Goal: Information Seeking & Learning: Understand process/instructions

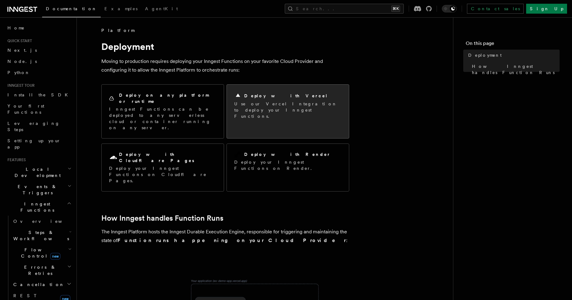
click at [254, 96] on h2 "Deploy with Vercel" at bounding box center [286, 96] width 84 height 6
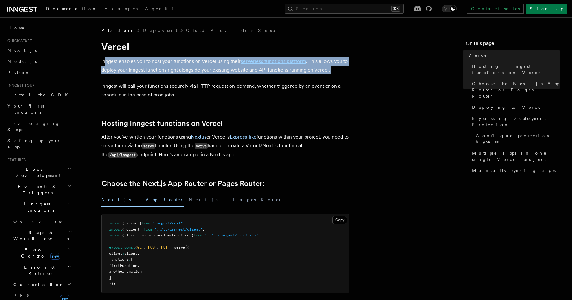
drag, startPoint x: 104, startPoint y: 61, endPoint x: 221, endPoint y: 75, distance: 117.0
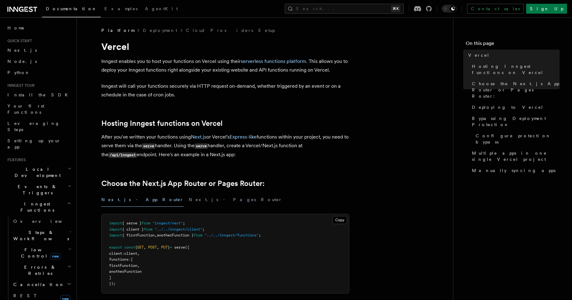
click at [264, 64] on link "serverless functions platform" at bounding box center [273, 61] width 65 height 6
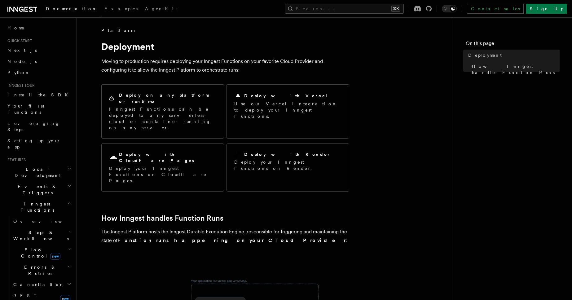
drag, startPoint x: 103, startPoint y: 61, endPoint x: 182, endPoint y: 73, distance: 79.4
click at [182, 73] on p "Moving to production requires deploying your Inngest Functions on your favorite…" at bounding box center [225, 65] width 248 height 17
click at [224, 61] on p "Moving to production requires deploying your Inngest Functions on your favorite…" at bounding box center [225, 65] width 248 height 17
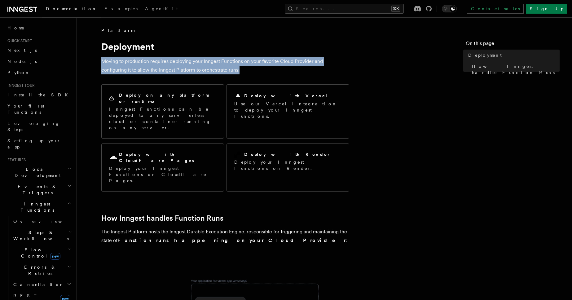
drag, startPoint x: 218, startPoint y: 67, endPoint x: 92, endPoint y: 58, distance: 126.4
click at [92, 58] on article "Platform Deployment Moving to production requires deploying your Inngest Functi…" at bounding box center [265, 294] width 356 height 535
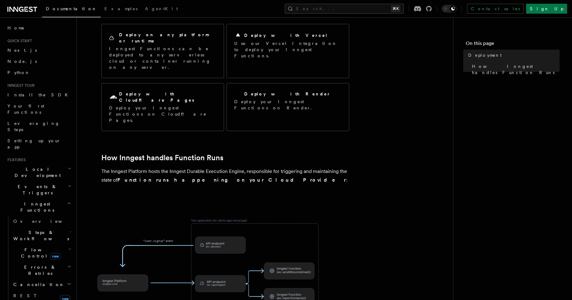
scroll to position [61, 0]
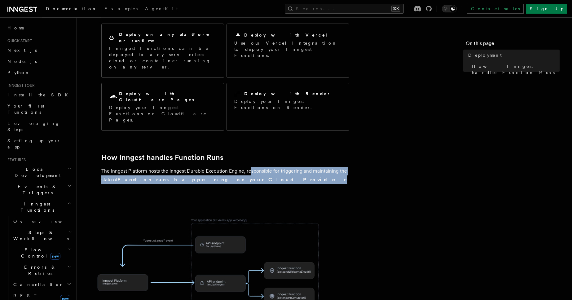
drag, startPoint x: 249, startPoint y: 139, endPoint x: 323, endPoint y: 141, distance: 73.8
click at [323, 167] on p "The Inngest Platform hosts the Inngest Durable Execution Engine, responsible fo…" at bounding box center [225, 175] width 248 height 17
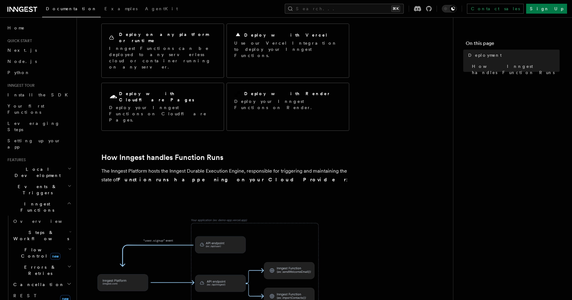
click at [323, 167] on p "The Inngest Platform hosts the Inngest Durable Execution Engine, responsible fo…" at bounding box center [225, 175] width 248 height 17
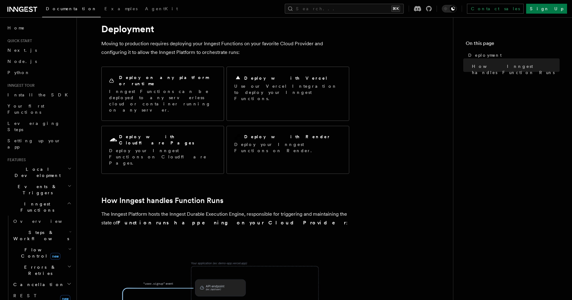
scroll to position [0, 0]
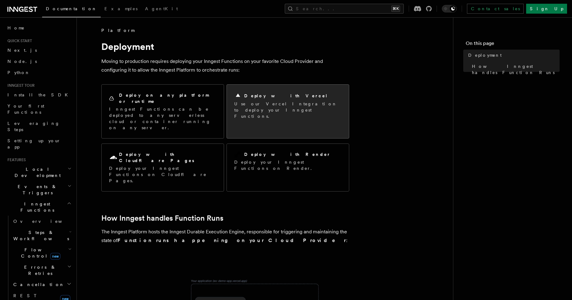
click at [264, 110] on p "Use our Vercel Integration to deploy your Inngest Functions." at bounding box center [287, 110] width 107 height 19
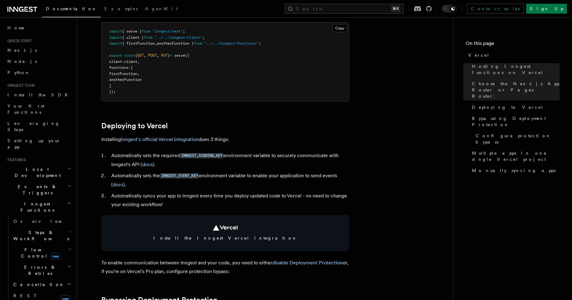
scroll to position [192, 0]
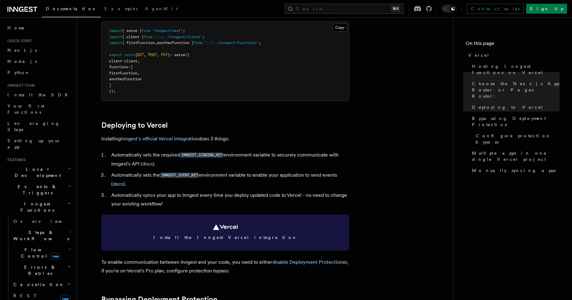
click at [206, 230] on link "Install the Inngest Vercel integration" at bounding box center [225, 232] width 248 height 36
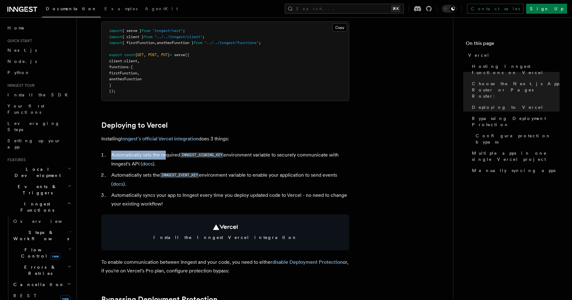
drag, startPoint x: 112, startPoint y: 157, endPoint x: 164, endPoint y: 156, distance: 52.7
click at [164, 156] on li "Automatically sets the required INNGEST_SIGNING_KEY environment variable to sec…" at bounding box center [229, 160] width 240 height 18
click at [201, 129] on h2 "Deploying to Vercel" at bounding box center [225, 125] width 248 height 9
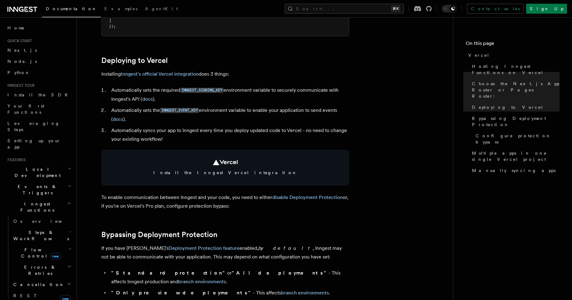
scroll to position [258, 0]
click at [299, 198] on link "disable Deployment Protection" at bounding box center [307, 197] width 70 height 6
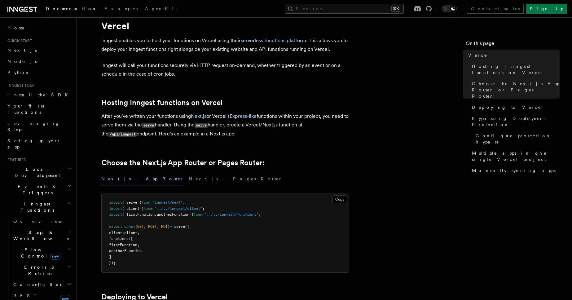
scroll to position [23, 0]
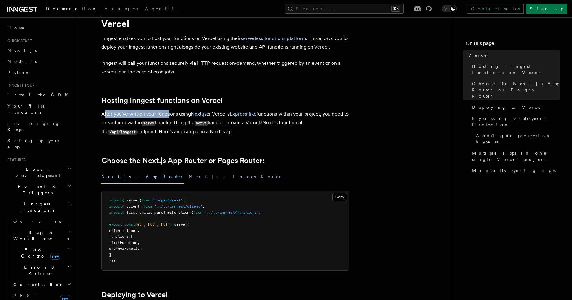
drag, startPoint x: 103, startPoint y: 113, endPoint x: 167, endPoint y: 112, distance: 64.2
click at [167, 112] on p "After you've written your functions using Next.js or Vercel's Express-like func…" at bounding box center [225, 123] width 248 height 27
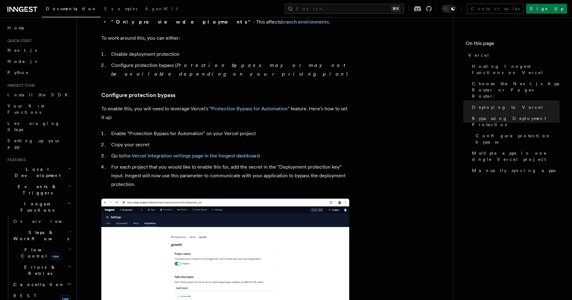
scroll to position [282, 0]
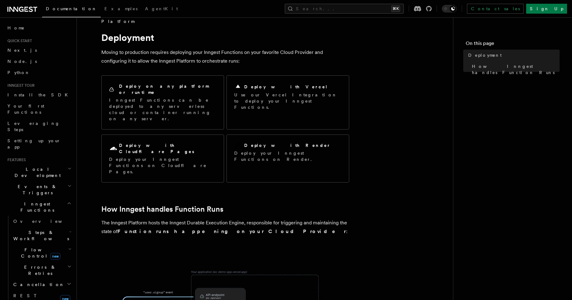
scroll to position [15, 0]
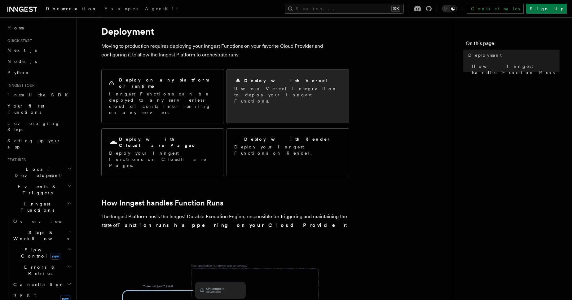
click at [254, 84] on div "Deploy with Vercel" at bounding box center [287, 80] width 107 height 7
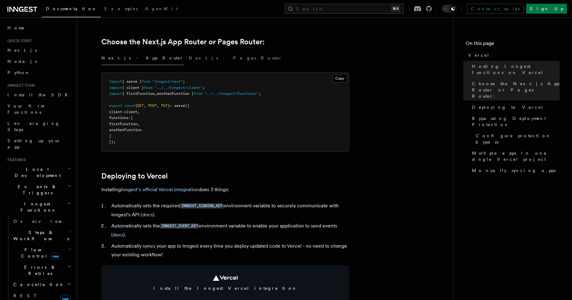
scroll to position [144, 0]
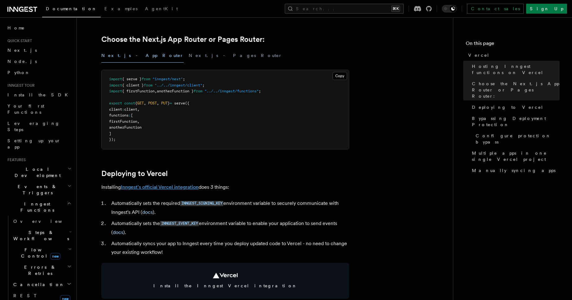
click at [180, 188] on link "Inngest's official Vercel integration" at bounding box center [160, 187] width 78 height 6
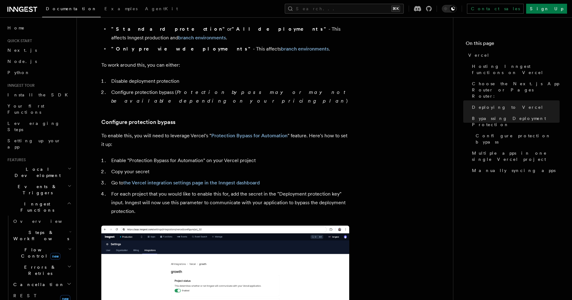
scroll to position [496, 0]
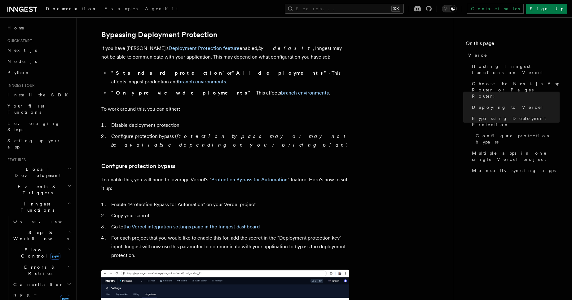
scroll to position [458, 0]
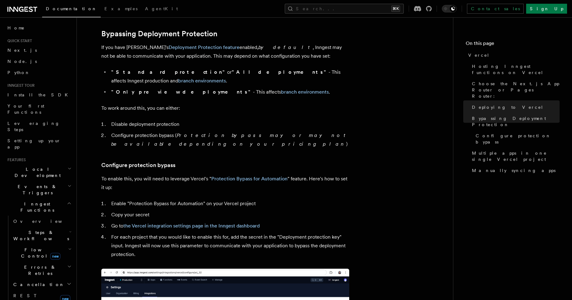
click at [189, 53] on p "If you have Vercel's Deployment Protection feature enabled, by default , Innges…" at bounding box center [225, 51] width 248 height 17
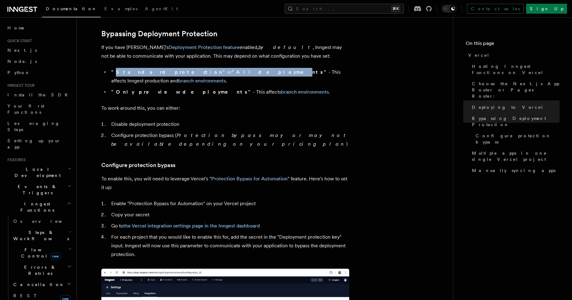
drag, startPoint x: 114, startPoint y: 68, endPoint x: 200, endPoint y: 72, distance: 86.5
click at [200, 72] on li ""Standard protection" or "All deployments" - This affects Inngest production an…" at bounding box center [229, 76] width 240 height 17
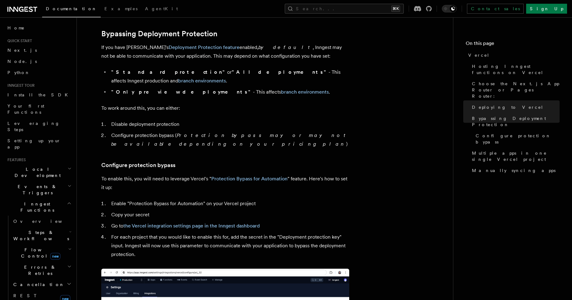
click at [215, 72] on li ""Standard protection" or "All deployments" - This affects Inngest production an…" at bounding box center [229, 76] width 240 height 17
drag, startPoint x: 215, startPoint y: 72, endPoint x: 268, endPoint y: 72, distance: 53.6
click at [268, 72] on li ""Standard protection" or "All deployments" - This affects Inngest production an…" at bounding box center [229, 76] width 240 height 17
click at [275, 88] on li ""Only preview deployments" - This affects branch environments ." at bounding box center [229, 92] width 240 height 9
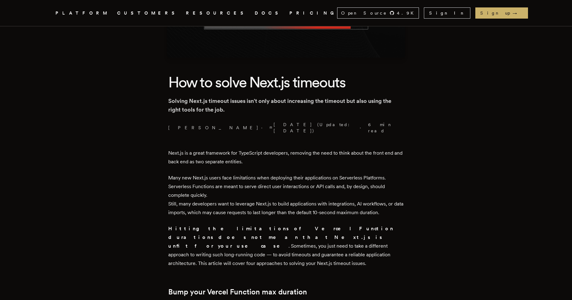
scroll to position [122, 0]
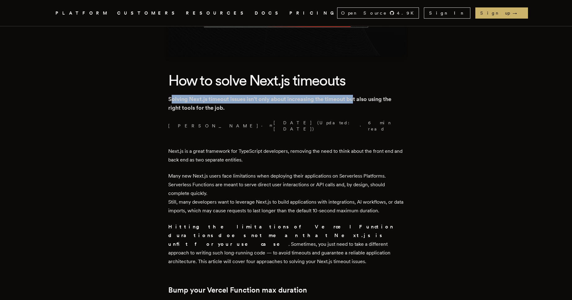
drag, startPoint x: 183, startPoint y: 99, endPoint x: 355, endPoint y: 98, distance: 171.7
click at [355, 98] on p "Solving Next.js timeout issues isn't only about increasing the timeout but also…" at bounding box center [286, 103] width 236 height 17
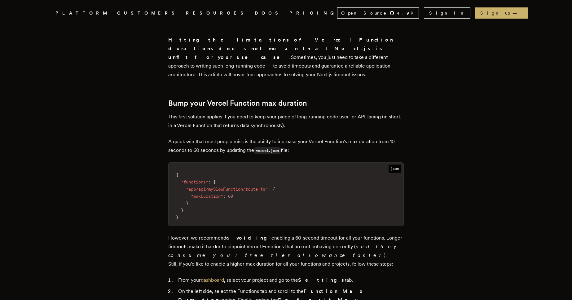
scroll to position [309, 0]
drag, startPoint x: 180, startPoint y: 175, endPoint x: 273, endPoint y: 194, distance: 95.3
click at [273, 194] on code "{ "functions" : { "app/api/mySlowFunction/route.ts" : { "maxDuration" : 60 } } }" at bounding box center [286, 195] width 235 height 59
click at [273, 195] on code "{ "functions" : { "app/api/mySlowFunction/route.ts" : { "maxDuration" : 60 } } }" at bounding box center [286, 195] width 235 height 59
drag, startPoint x: 174, startPoint y: 86, endPoint x: 296, endPoint y: 89, distance: 121.2
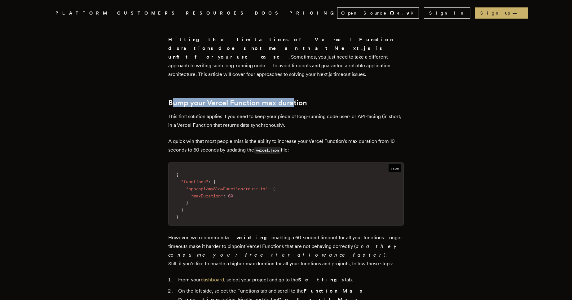
click at [296, 99] on h2 "Bump your Vercel Function max duration" at bounding box center [286, 103] width 236 height 9
click at [281, 112] on p "This first solution applies if you need to keep your piece of long-running code…" at bounding box center [286, 120] width 236 height 17
drag, startPoint x: 174, startPoint y: 125, endPoint x: 359, endPoint y: 133, distance: 185.8
click at [331, 166] on code "{ "functions" : { "app/api/mySlowFunction/route.ts" : { "maxDuration" : 60 } } }" at bounding box center [286, 195] width 235 height 59
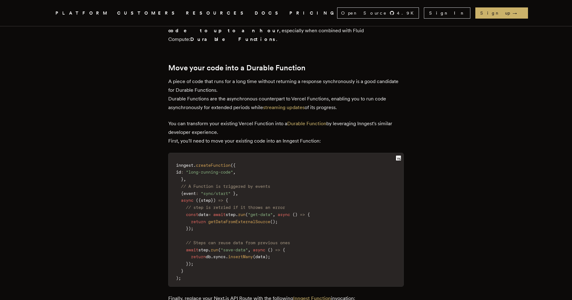
scroll to position [838, 0]
click at [311, 191] on code "inngest . createFunction ( { id : "long-running-code" , } , // A Function is tr…" at bounding box center [286, 221] width 235 height 130
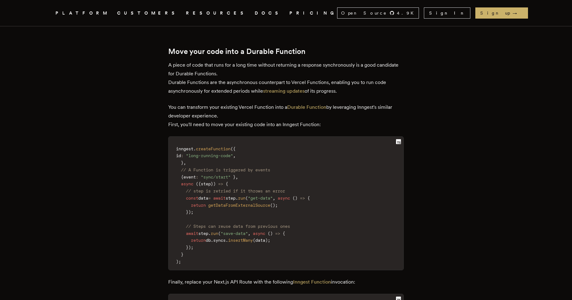
scroll to position [853, 0]
drag, startPoint x: 190, startPoint y: 182, endPoint x: 282, endPoint y: 187, distance: 92.2
click at [282, 187] on code "inngest . createFunction ( { id : "long-running-code" , } , // A Function is tr…" at bounding box center [286, 205] width 235 height 130
click at [282, 223] on span "// Steps can reuse data from previous ones" at bounding box center [238, 225] width 104 height 5
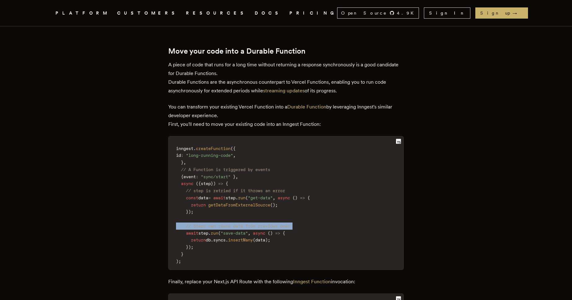
click at [282, 223] on span "// Steps can reuse data from previous ones" at bounding box center [238, 225] width 104 height 5
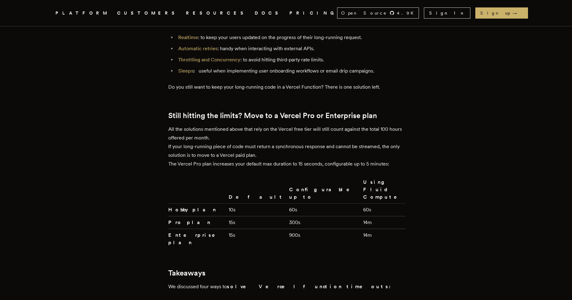
scroll to position [1390, 0]
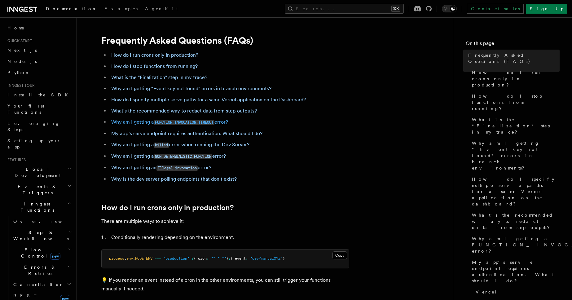
click at [187, 122] on code "FUNCTION_INVOCATION_TIMEOUT" at bounding box center [184, 122] width 61 height 5
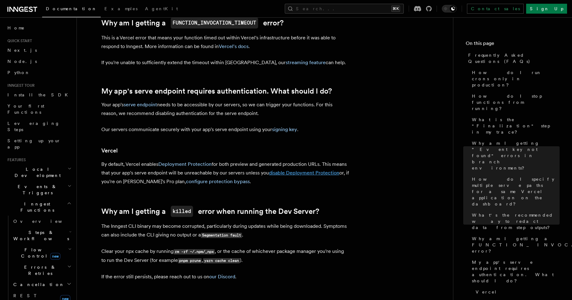
scroll to position [671, 0]
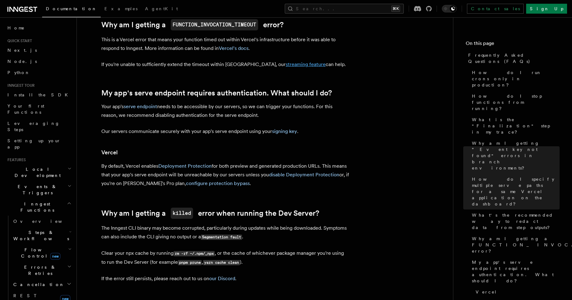
click at [286, 66] on link "streaming feature" at bounding box center [306, 64] width 40 height 6
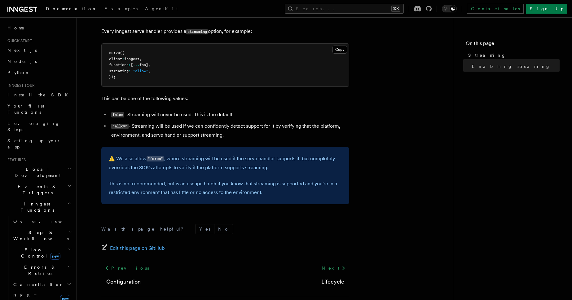
scroll to position [190, 0]
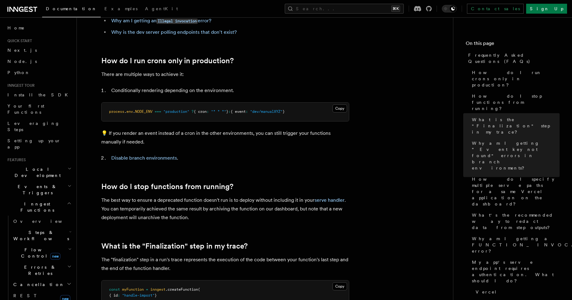
scroll to position [114, 0]
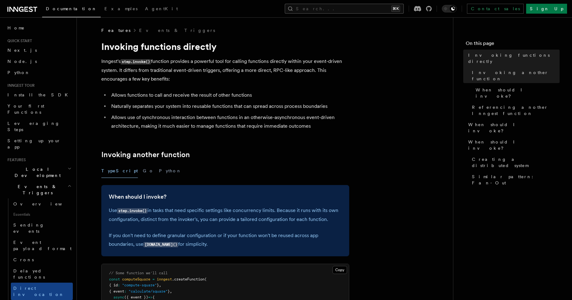
click at [338, 8] on button "Search... ⌘K" at bounding box center [344, 9] width 119 height 10
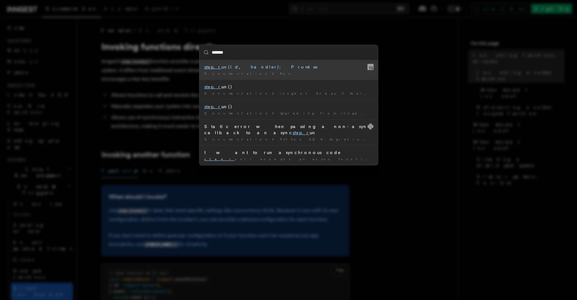
type input "********"
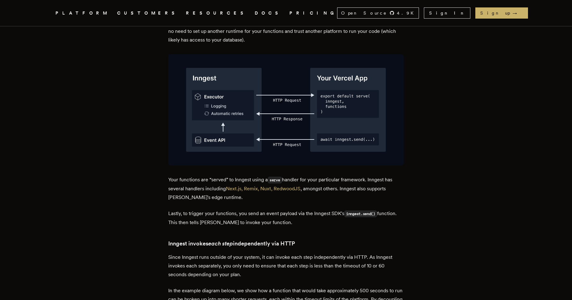
scroll to position [1082, 0]
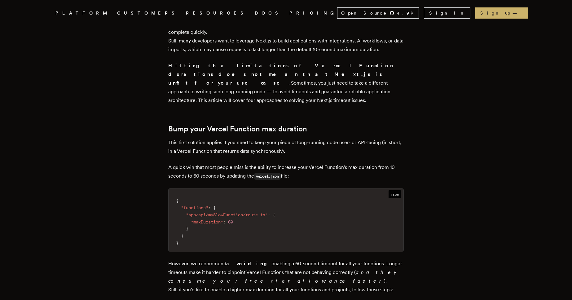
scroll to position [284, 0]
drag, startPoint x: 169, startPoint y: 115, endPoint x: 295, endPoint y: 117, distance: 126.4
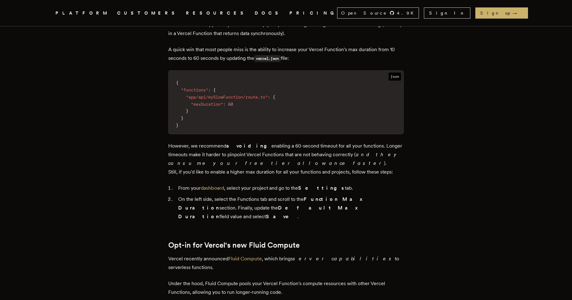
scroll to position [401, 0]
drag, startPoint x: 180, startPoint y: 182, endPoint x: 253, endPoint y: 182, distance: 72.8
click at [253, 195] on li "On the left side, select the Functions tab and scroll to the Function Max Durat…" at bounding box center [289, 208] width 227 height 26
click at [283, 195] on li "On the left side, select the Functions tab and scroll to the Function Max Durat…" at bounding box center [289, 208] width 227 height 26
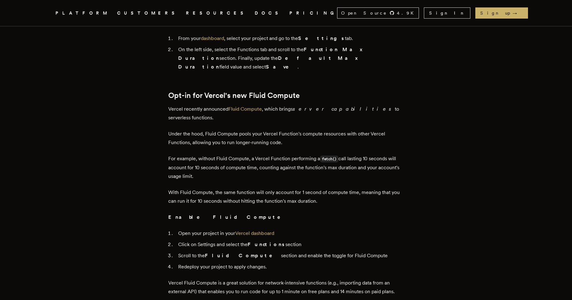
scroll to position [551, 0]
drag, startPoint x: 176, startPoint y: 73, endPoint x: 334, endPoint y: 76, distance: 157.5
click at [330, 106] on em "server capabilities" at bounding box center [344, 109] width 102 height 6
drag, startPoint x: 173, startPoint y: 86, endPoint x: 227, endPoint y: 86, distance: 54.5
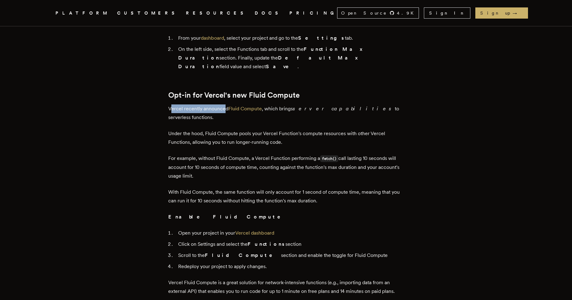
click at [227, 104] on p "Vercel recently announced Fluid Compute , which brings server capabilities to s…" at bounding box center [286, 112] width 236 height 17
click at [219, 129] on p "Under the hood, Fluid Compute pools your Vercel Function's compute resources wi…" at bounding box center [286, 137] width 236 height 17
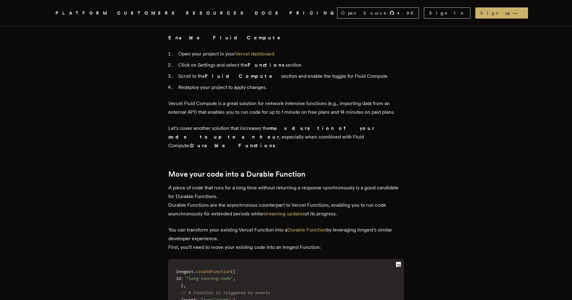
scroll to position [732, 0]
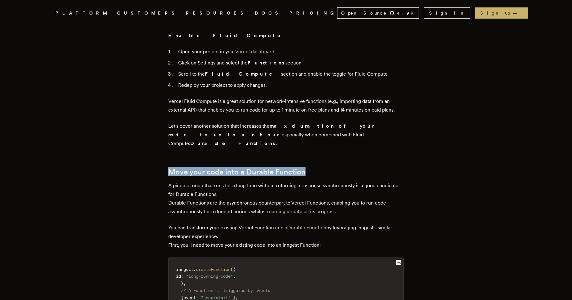
drag, startPoint x: 172, startPoint y: 131, endPoint x: 306, endPoint y: 131, distance: 134.5
click at [306, 168] on h2 "Move your code into a Durable Function" at bounding box center [286, 172] width 236 height 9
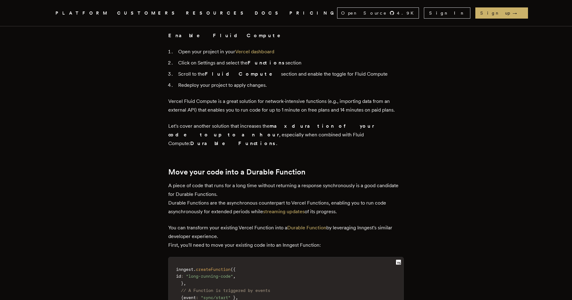
click at [280, 181] on p "A piece of code that runs for a long time without returning a response synchron…" at bounding box center [286, 198] width 236 height 35
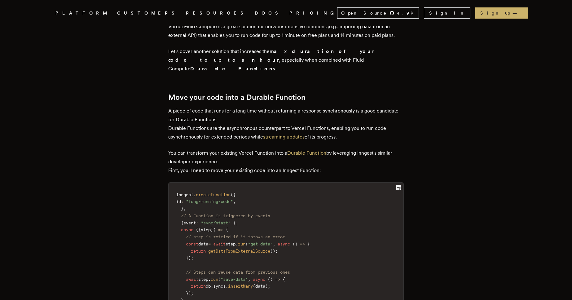
scroll to position [808, 0]
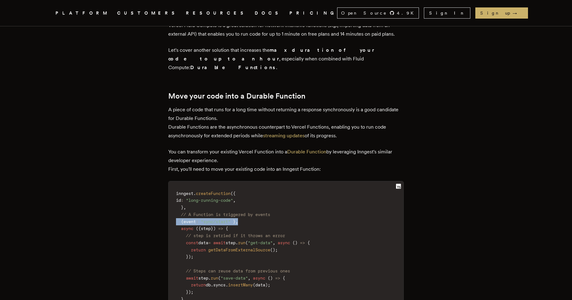
drag, startPoint x: 177, startPoint y: 180, endPoint x: 263, endPoint y: 181, distance: 85.5
click at [263, 185] on code "inngest . createFunction ( { id : "long-running-code" , } , // A Function is tr…" at bounding box center [286, 250] width 235 height 130
click at [261, 185] on code "inngest . createFunction ( { id : "long-running-code" , } , // A Function is tr…" at bounding box center [286, 250] width 235 height 130
drag, startPoint x: 188, startPoint y: 203, endPoint x: 249, endPoint y: 204, distance: 60.1
click at [249, 204] on code "inngest . createFunction ( { id : "long-running-code" , } , // A Function is tr…" at bounding box center [286, 250] width 235 height 130
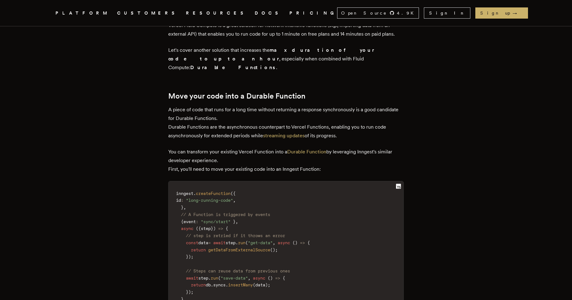
click at [241, 214] on code "inngest . createFunction ( { id : "long-running-code" , } , // A Function is tr…" at bounding box center [286, 250] width 235 height 130
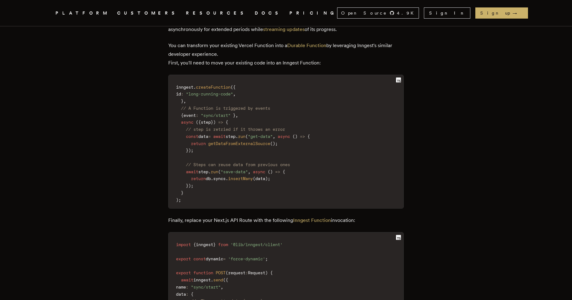
scroll to position [915, 0]
drag, startPoint x: 187, startPoint y: 180, endPoint x: 271, endPoint y: 180, distance: 84.0
click at [271, 215] on p "Finally, replace your Next.js API Route with the following Inngest Function inv…" at bounding box center [286, 219] width 236 height 9
click at [271, 235] on code "import { inngest } from '@lib/inngest/client' export const dynamic = 'force-dyn…" at bounding box center [286, 289] width 235 height 109
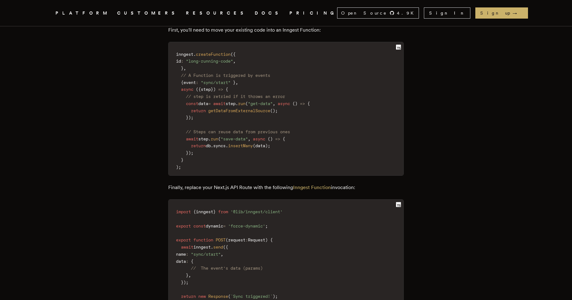
scroll to position [948, 0]
drag, startPoint x: 199, startPoint y: 228, endPoint x: 276, endPoint y: 225, distance: 76.9
click at [276, 225] on code "import { inngest } from '@lib/inngest/client' export const dynamic = 'force-dyn…" at bounding box center [286, 257] width 235 height 109
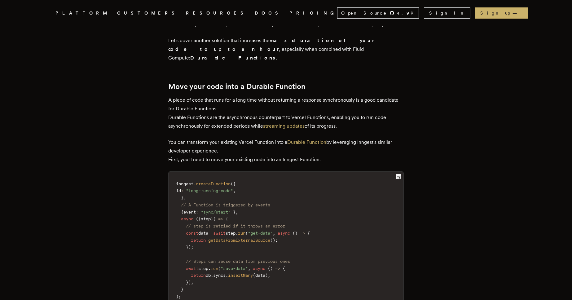
scroll to position [817, 0]
drag, startPoint x: 177, startPoint y: 63, endPoint x: 264, endPoint y: 64, distance: 86.8
click at [264, 96] on p "A piece of code that runs for a long time without returning a response synchron…" at bounding box center [286, 113] width 236 height 35
click at [262, 96] on p "A piece of code that runs for a long time without returning a response synchron…" at bounding box center [286, 113] width 236 height 35
drag, startPoint x: 263, startPoint y: 62, endPoint x: 322, endPoint y: 63, distance: 59.2
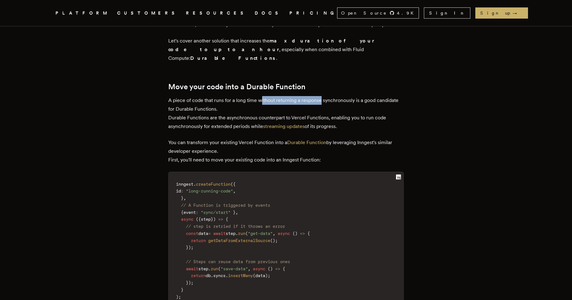
click at [322, 96] on p "A piece of code that runs for a long time without returning a response synchron…" at bounding box center [286, 113] width 236 height 35
click at [325, 96] on p "A piece of code that runs for a long time without returning a response synchron…" at bounding box center [286, 113] width 236 height 35
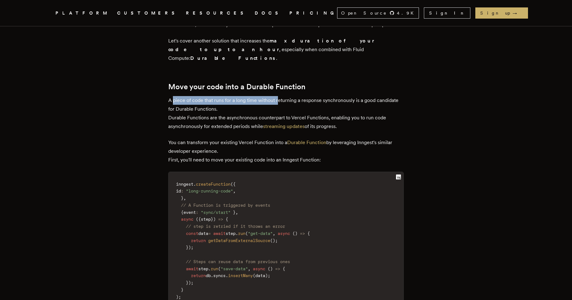
drag, startPoint x: 175, startPoint y: 60, endPoint x: 281, endPoint y: 62, distance: 105.7
click at [281, 96] on p "A piece of code that runs for a long time without returning a response synchron…" at bounding box center [286, 113] width 236 height 35
drag, startPoint x: 279, startPoint y: 60, endPoint x: 306, endPoint y: 60, distance: 27.0
click at [306, 96] on p "A piece of code that runs for a long time without returning a response synchron…" at bounding box center [286, 113] width 236 height 35
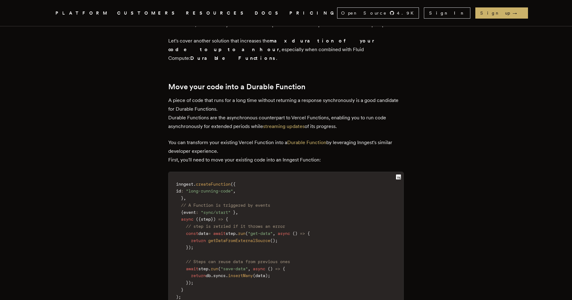
click at [327, 96] on p "A piece of code that runs for a long time without returning a response synchron…" at bounding box center [286, 113] width 236 height 35
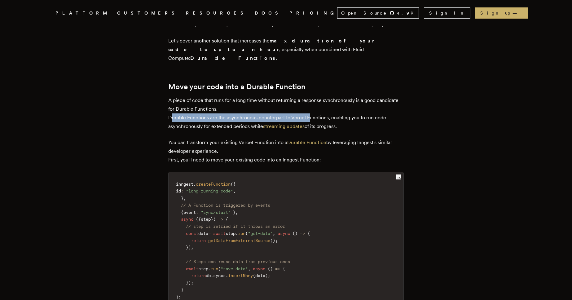
drag, startPoint x: 171, startPoint y: 77, endPoint x: 308, endPoint y: 74, distance: 137.0
click at [308, 96] on p "A piece of code that runs for a long time without returning a response synchron…" at bounding box center [286, 113] width 236 height 35
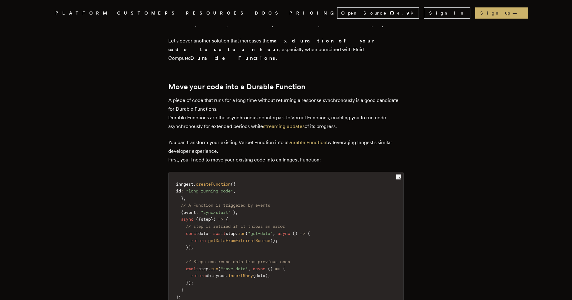
click at [350, 96] on p "A piece of code that runs for a long time without returning a response synchron…" at bounding box center [286, 113] width 236 height 35
drag, startPoint x: 344, startPoint y: 77, endPoint x: 394, endPoint y: 78, distance: 49.9
click at [394, 96] on p "A piece of code that runs for a long time without returning a response synchron…" at bounding box center [286, 113] width 236 height 35
click at [169, 86] on main "How to solve Next.js timeouts Solving Next.js timeout issues isn't only about i…" at bounding box center [286, 140] width 248 height 1836
drag, startPoint x: 169, startPoint y: 86, endPoint x: 271, endPoint y: 86, distance: 101.9
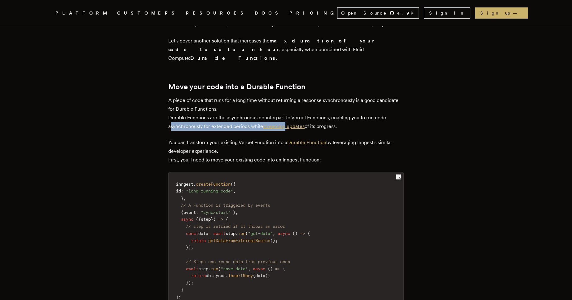
click at [271, 86] on main "How to solve Next.js timeouts Solving Next.js timeout issues isn't only about i…" at bounding box center [286, 140] width 248 height 1836
click at [200, 97] on div "Next.js is a great framework for TypeScript developers, removing the need to th…" at bounding box center [286, 195] width 236 height 1486
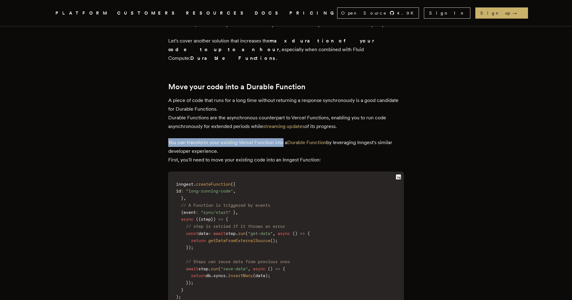
drag, startPoint x: 171, startPoint y: 102, endPoint x: 284, endPoint y: 101, distance: 112.5
click at [284, 138] on p "You can transform your existing Vercel Function into a Durable Function by leve…" at bounding box center [286, 151] width 236 height 26
click at [305, 139] on link "Durable Function" at bounding box center [306, 142] width 39 height 6
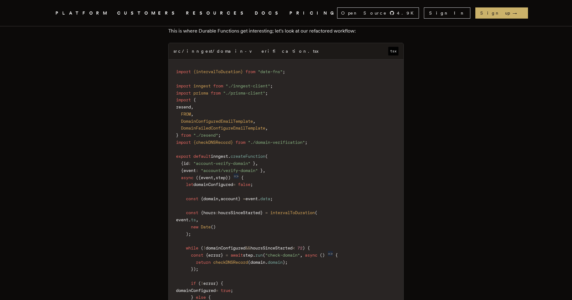
scroll to position [2156, 0]
